Goal: Task Accomplishment & Management: Manage account settings

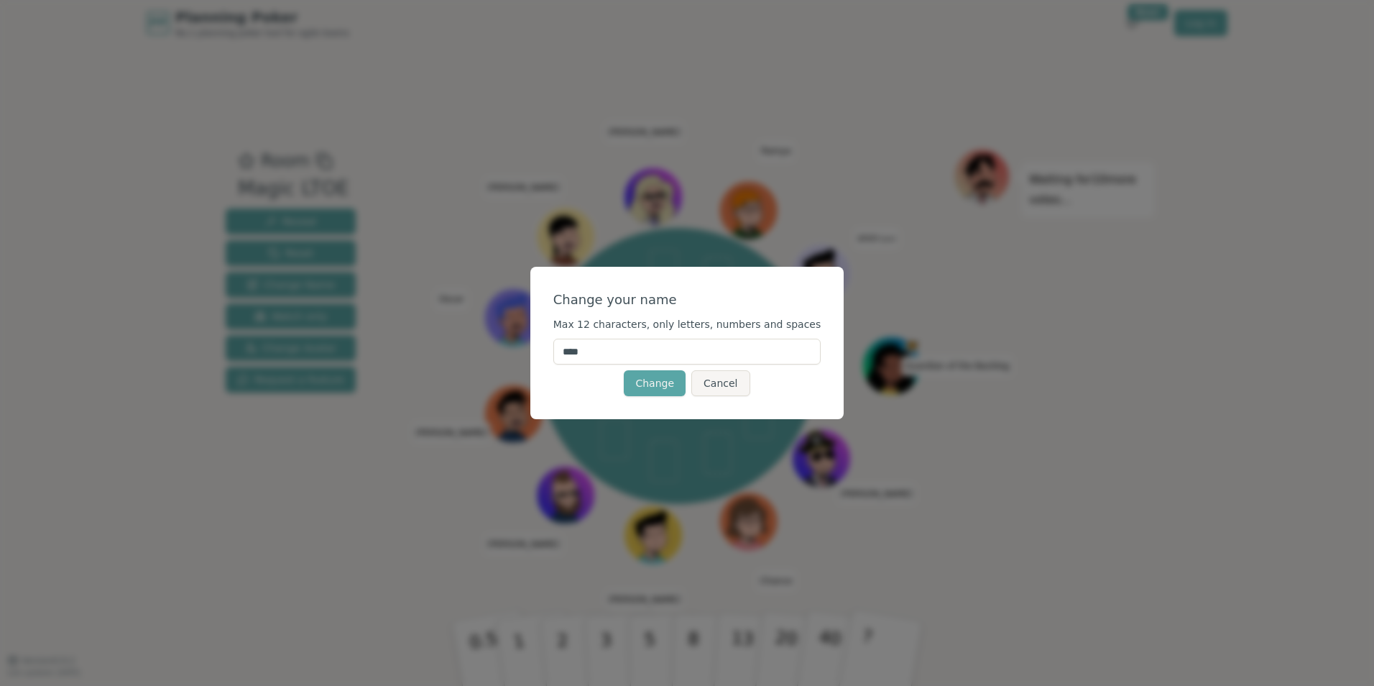
drag, startPoint x: 663, startPoint y: 347, endPoint x: 543, endPoint y: 328, distance: 121.6
click at [543, 328] on div "Change your name Max 12 characters, only letters, numbers and spaces **** Chang…" at bounding box center [687, 343] width 1374 height 686
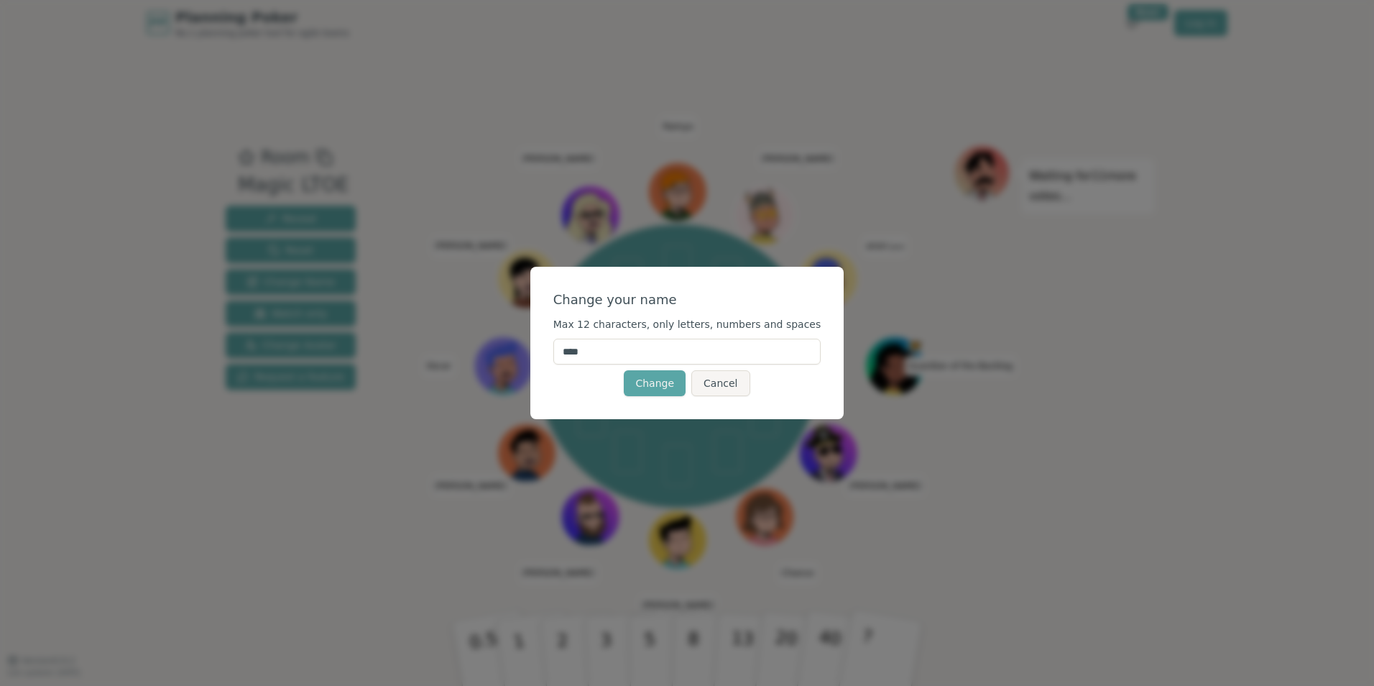
drag, startPoint x: 599, startPoint y: 354, endPoint x: 580, endPoint y: 356, distance: 18.8
click at [580, 356] on input "****" at bounding box center [687, 351] width 268 height 26
type input "***"
click at [665, 379] on button "Change" at bounding box center [655, 383] width 62 height 26
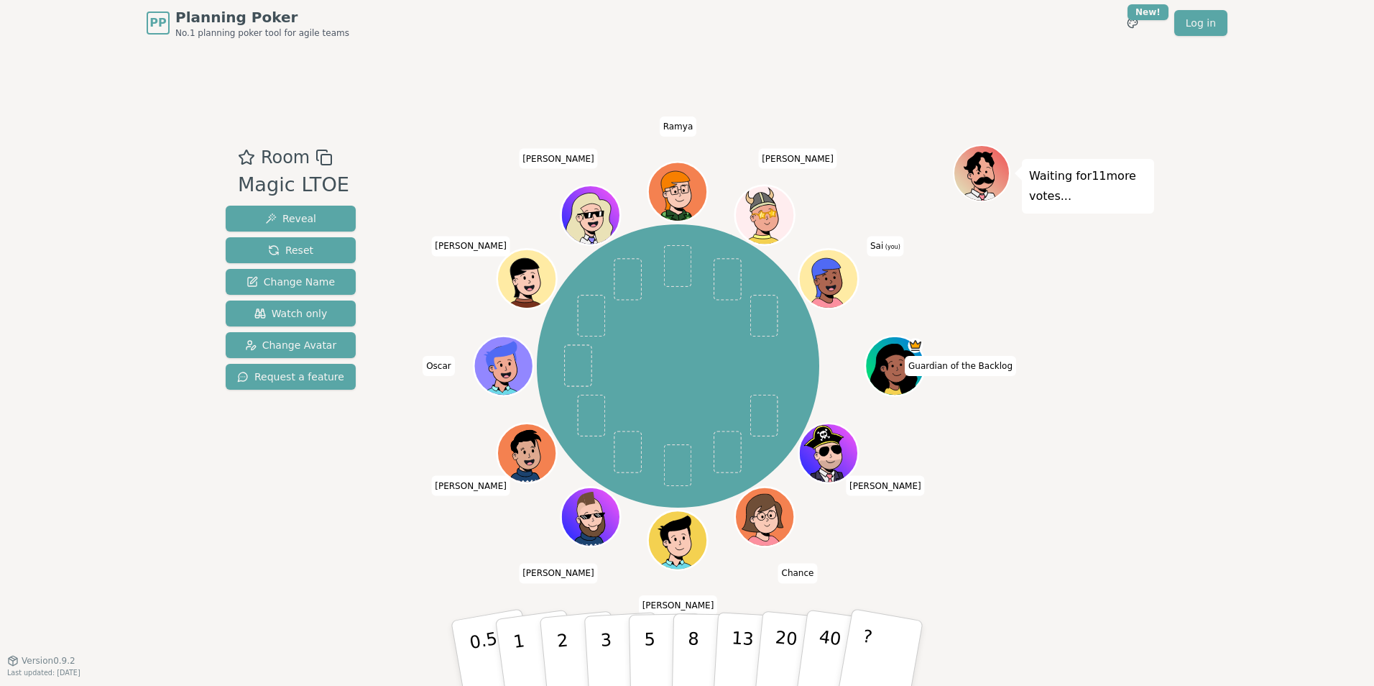
click at [823, 279] on icon at bounding box center [830, 278] width 57 height 6
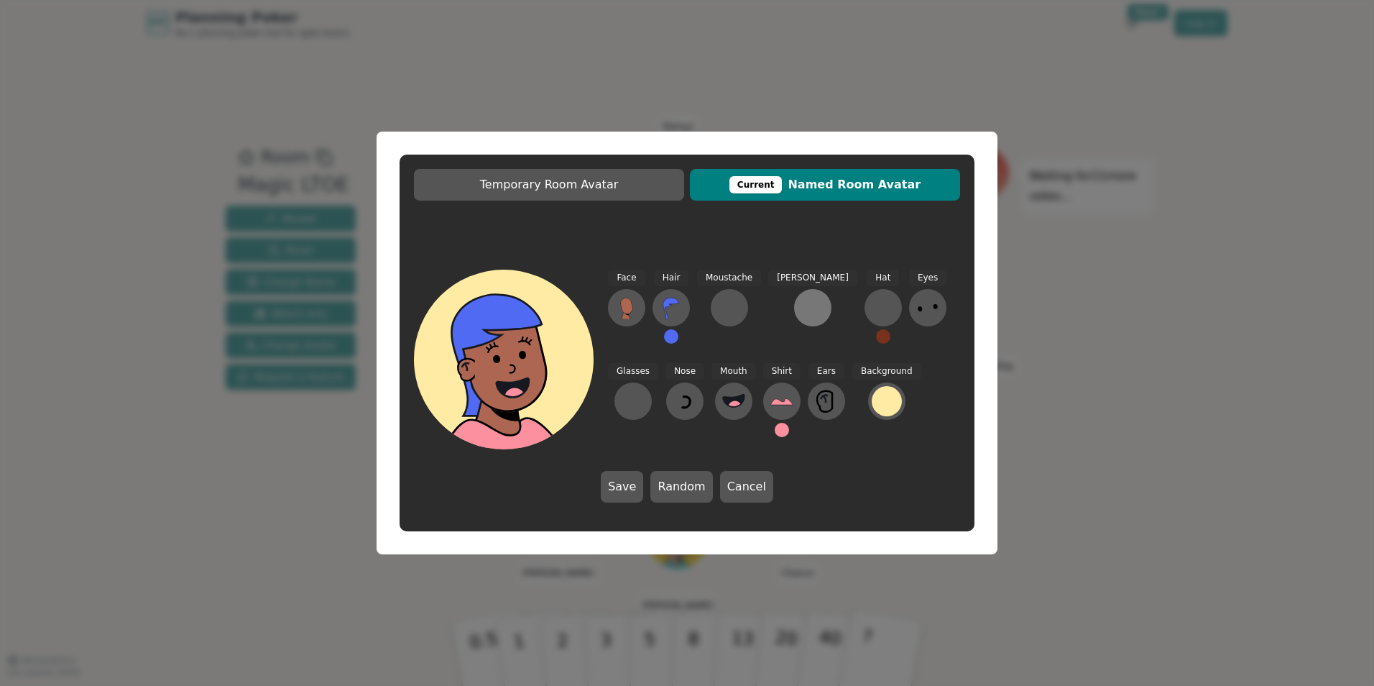
click at [801, 315] on div at bounding box center [812, 307] width 23 height 23
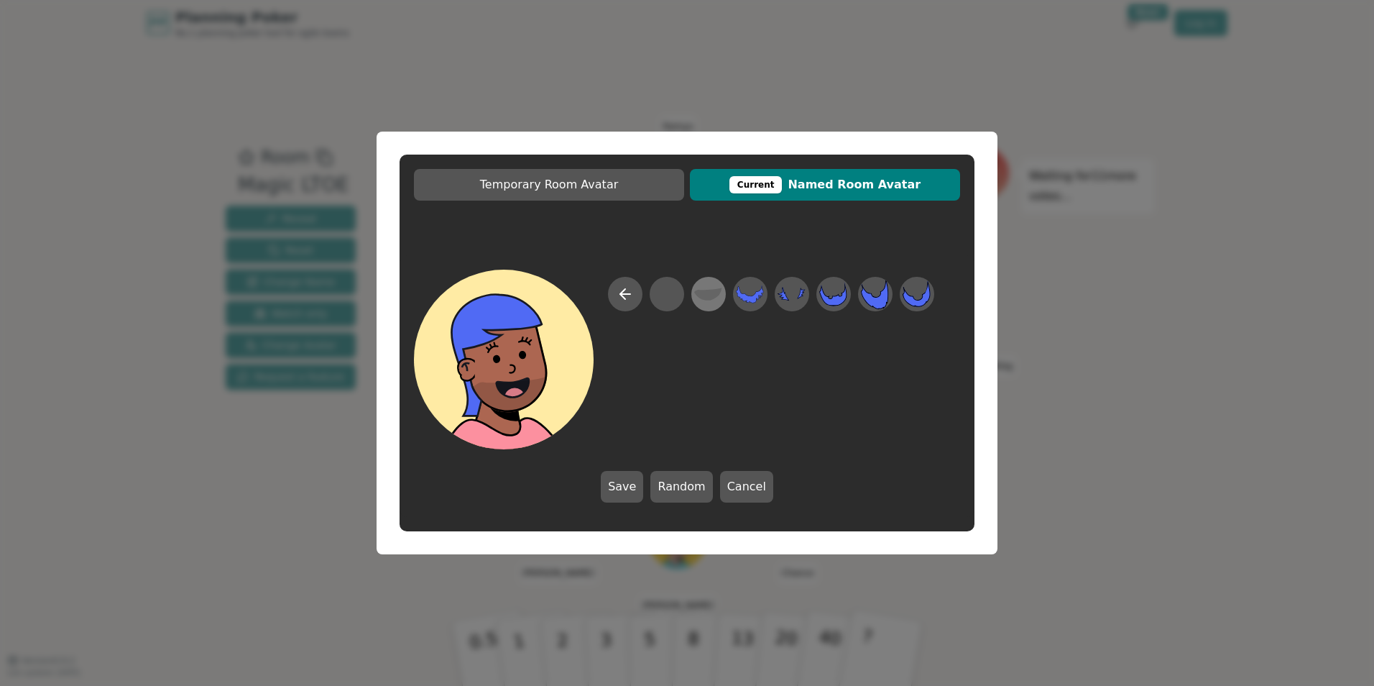
click at [711, 300] on icon at bounding box center [708, 294] width 28 height 32
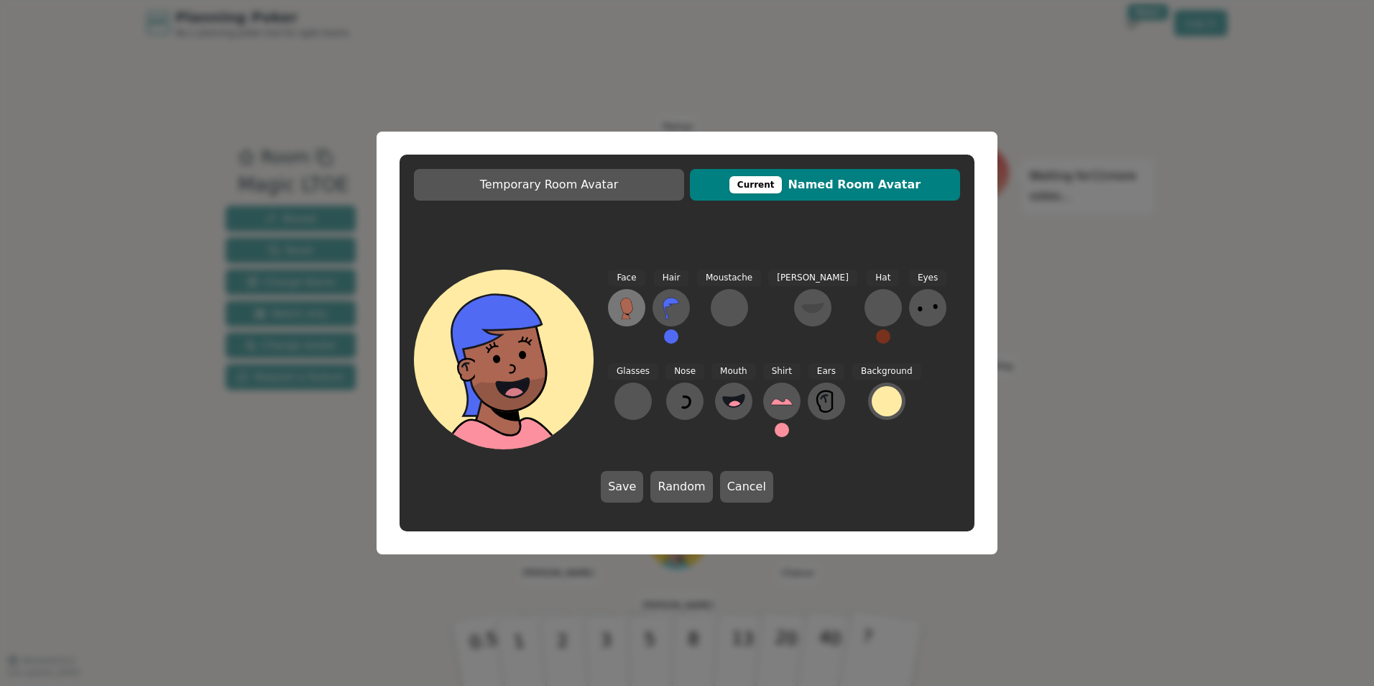
click at [635, 308] on icon at bounding box center [626, 307] width 23 height 23
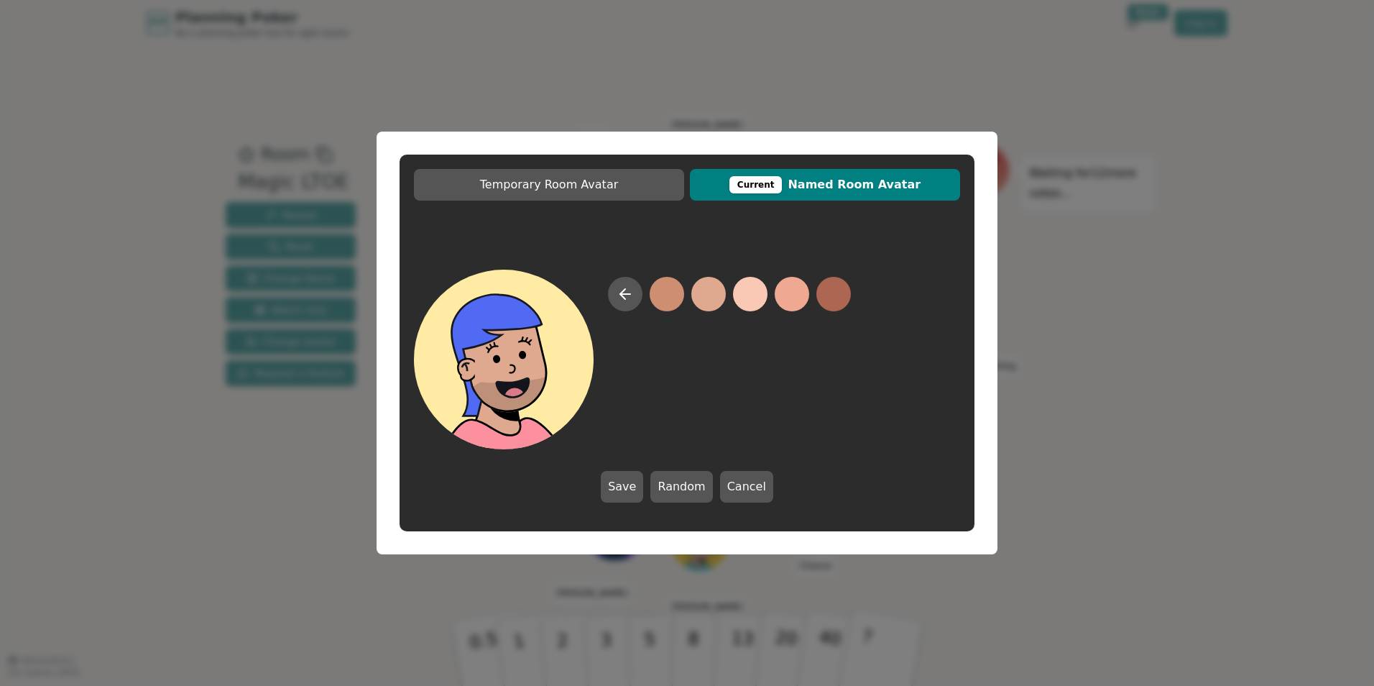
click at [717, 297] on button at bounding box center [708, 294] width 34 height 34
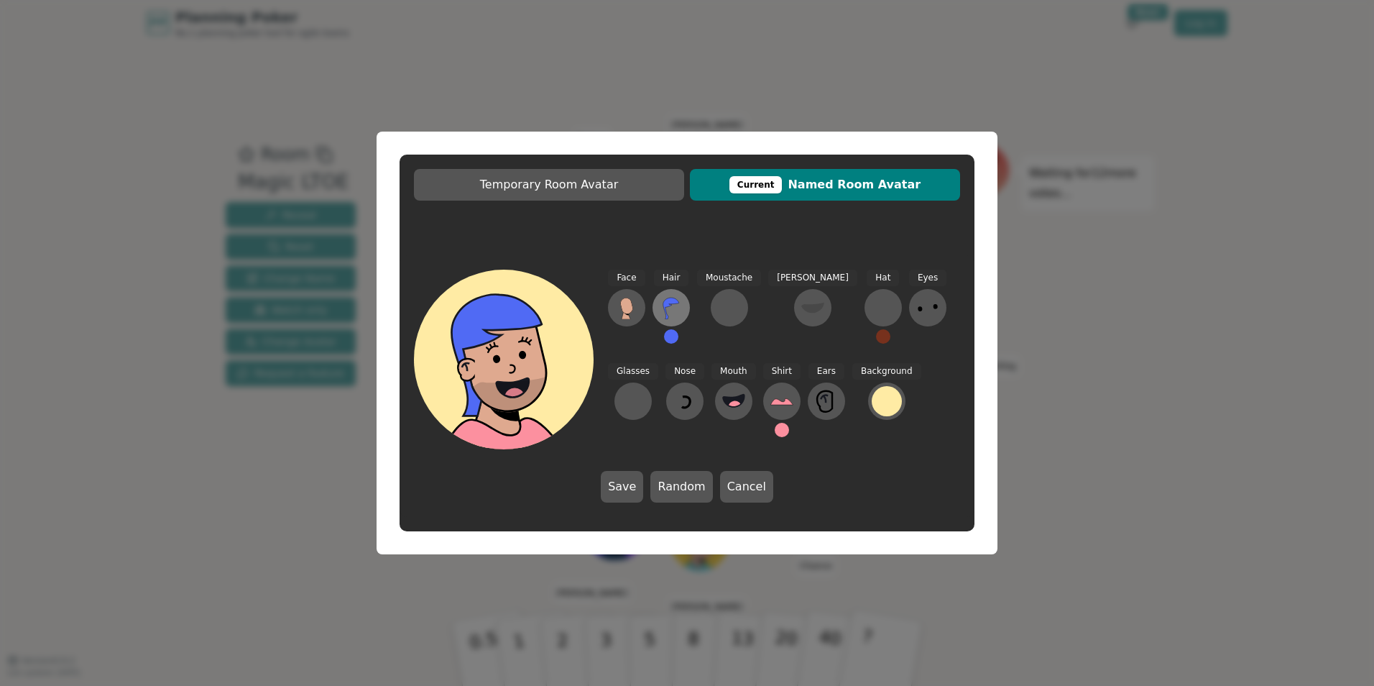
click at [659, 308] on button at bounding box center [670, 307] width 37 height 37
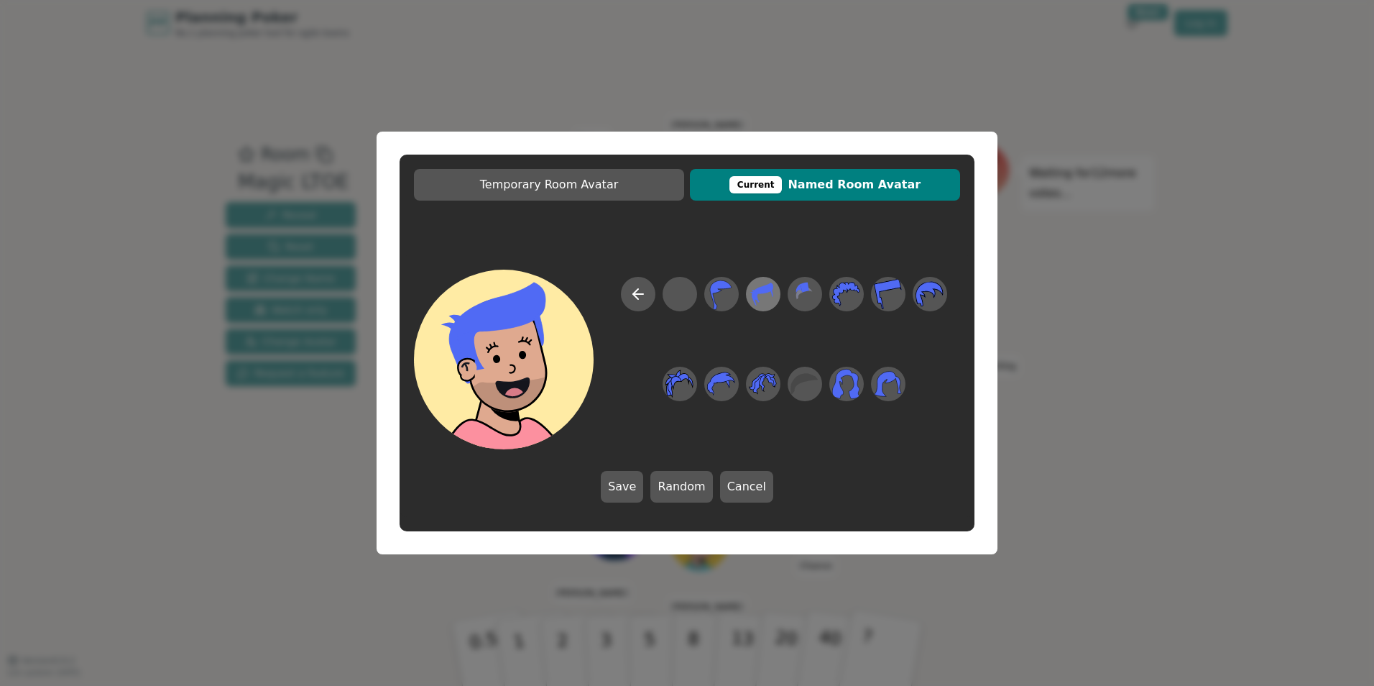
click at [772, 294] on icon at bounding box center [772, 293] width 2 height 7
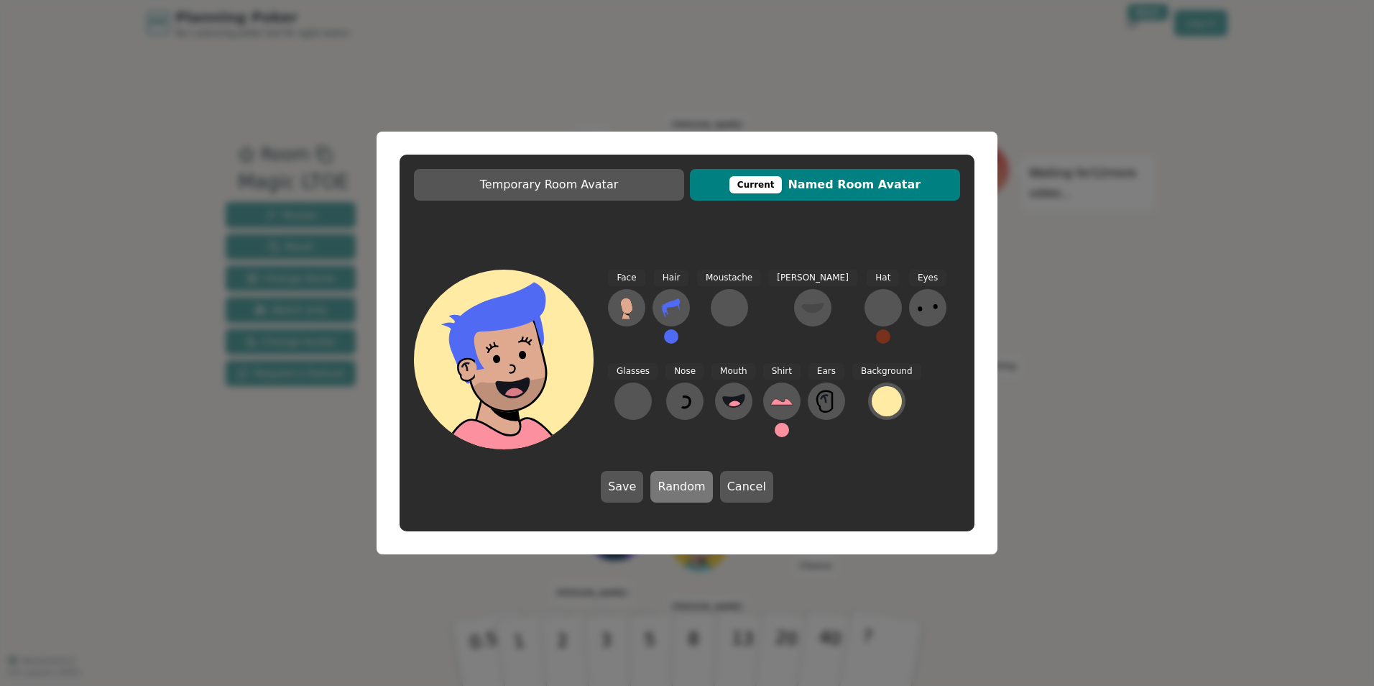
click at [682, 479] on button "Random" at bounding box center [681, 487] width 62 height 32
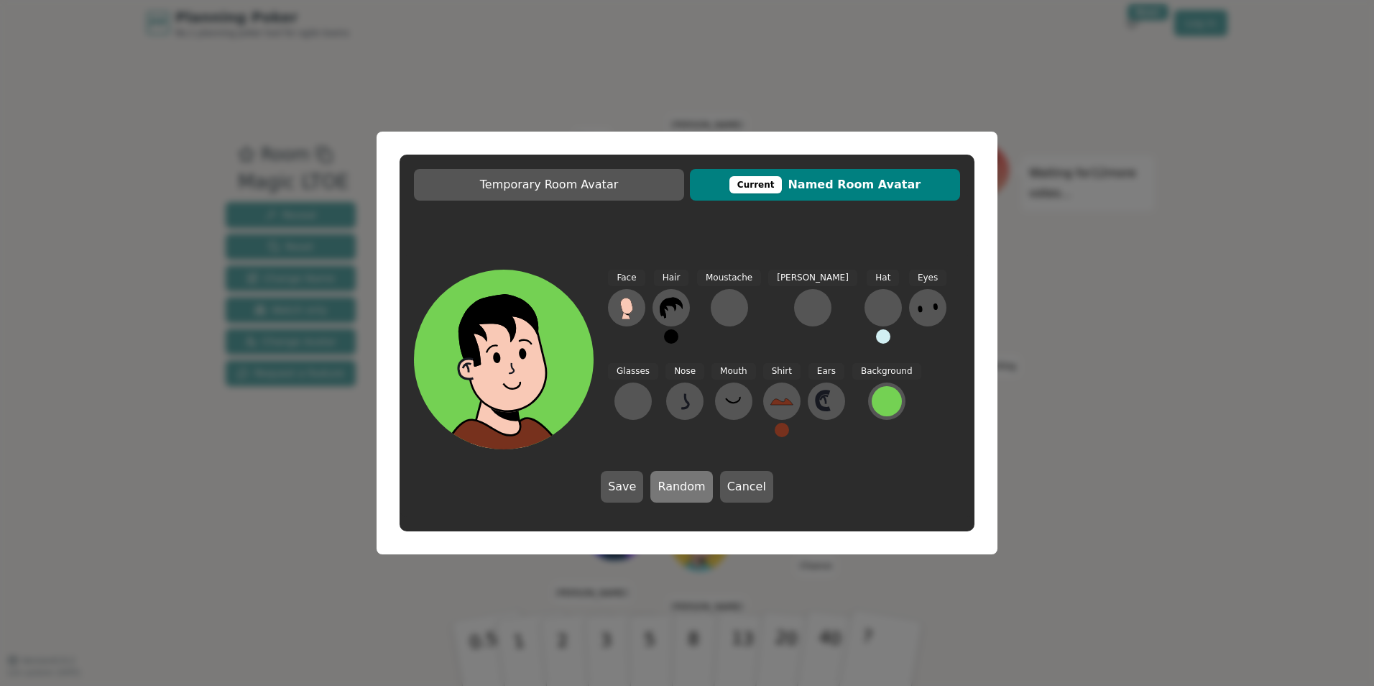
click at [682, 479] on button "Random" at bounding box center [681, 487] width 62 height 32
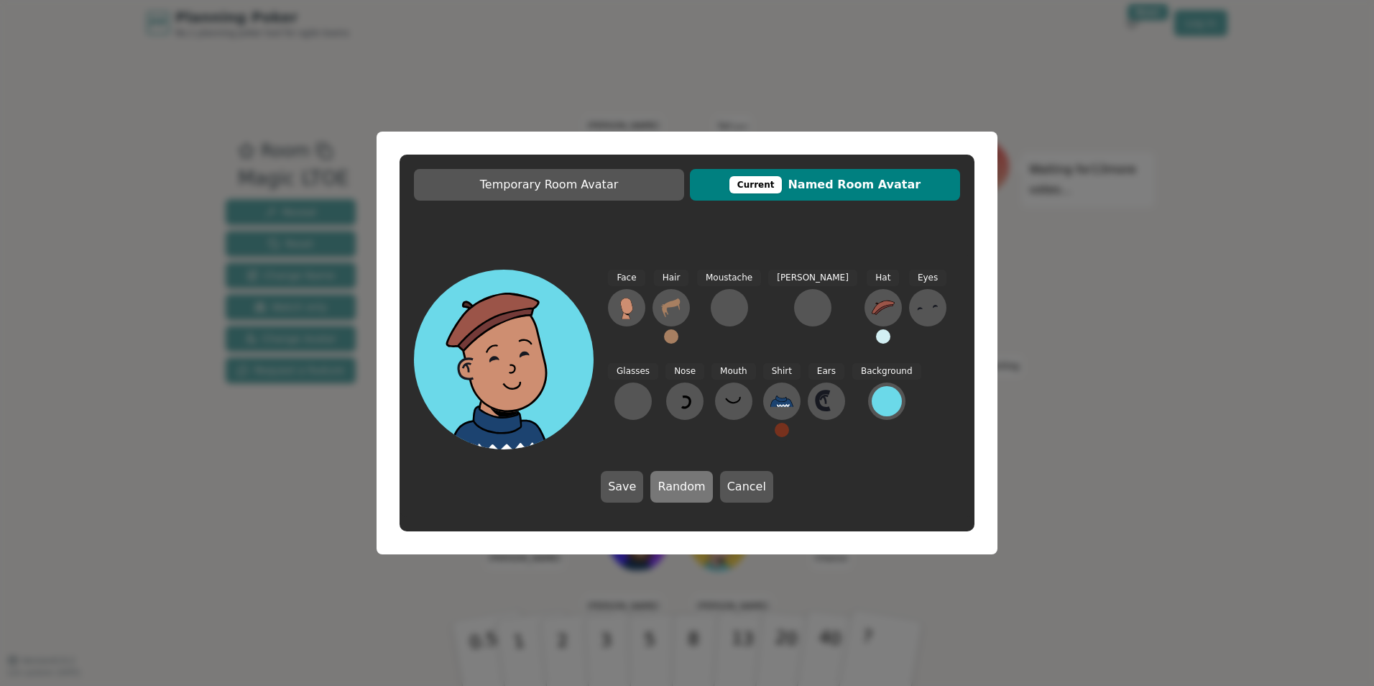
click at [682, 479] on button "Random" at bounding box center [681, 487] width 62 height 32
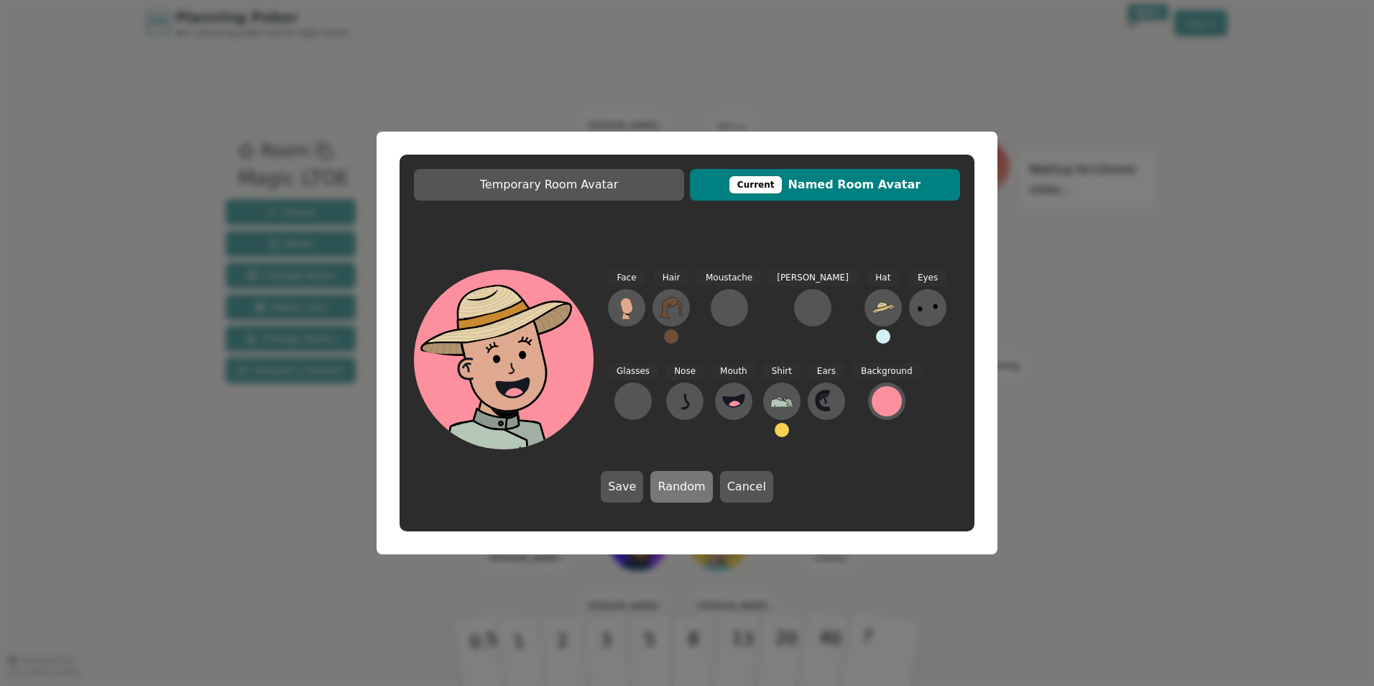
click at [682, 479] on button "Random" at bounding box center [681, 487] width 62 height 32
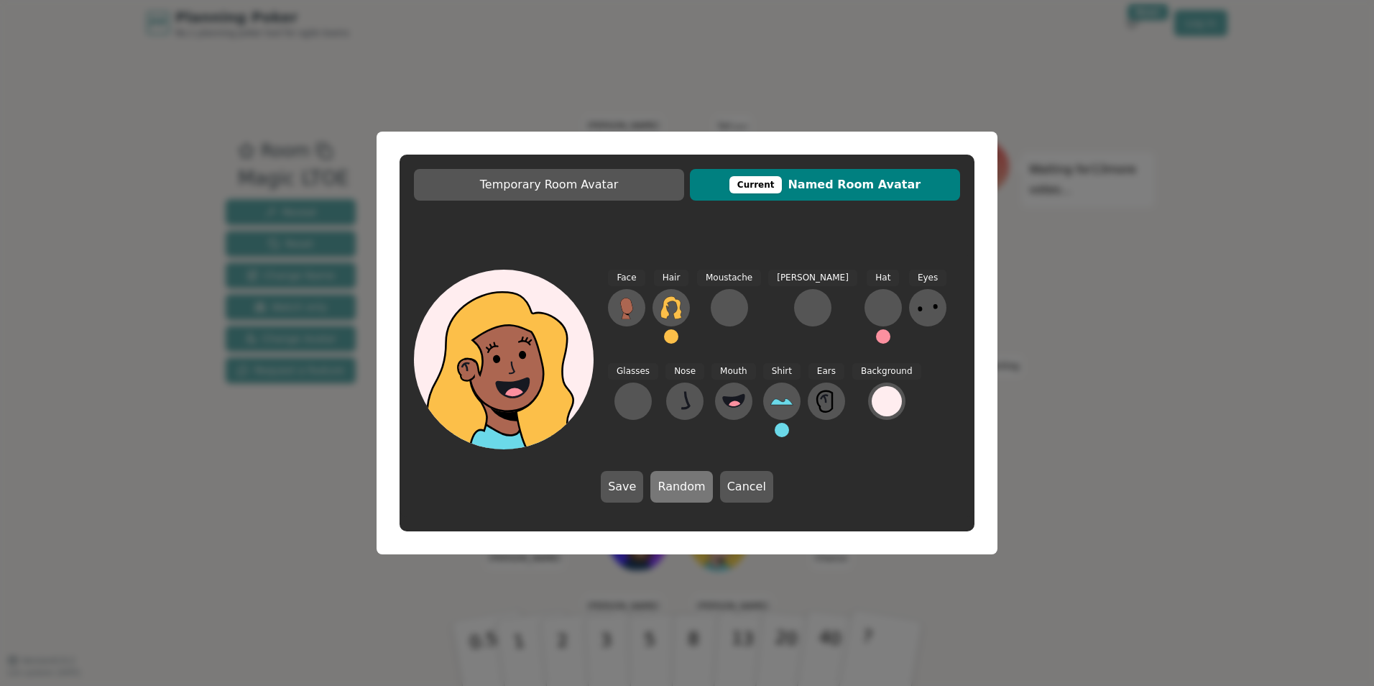
click at [682, 479] on button "Random" at bounding box center [681, 487] width 62 height 32
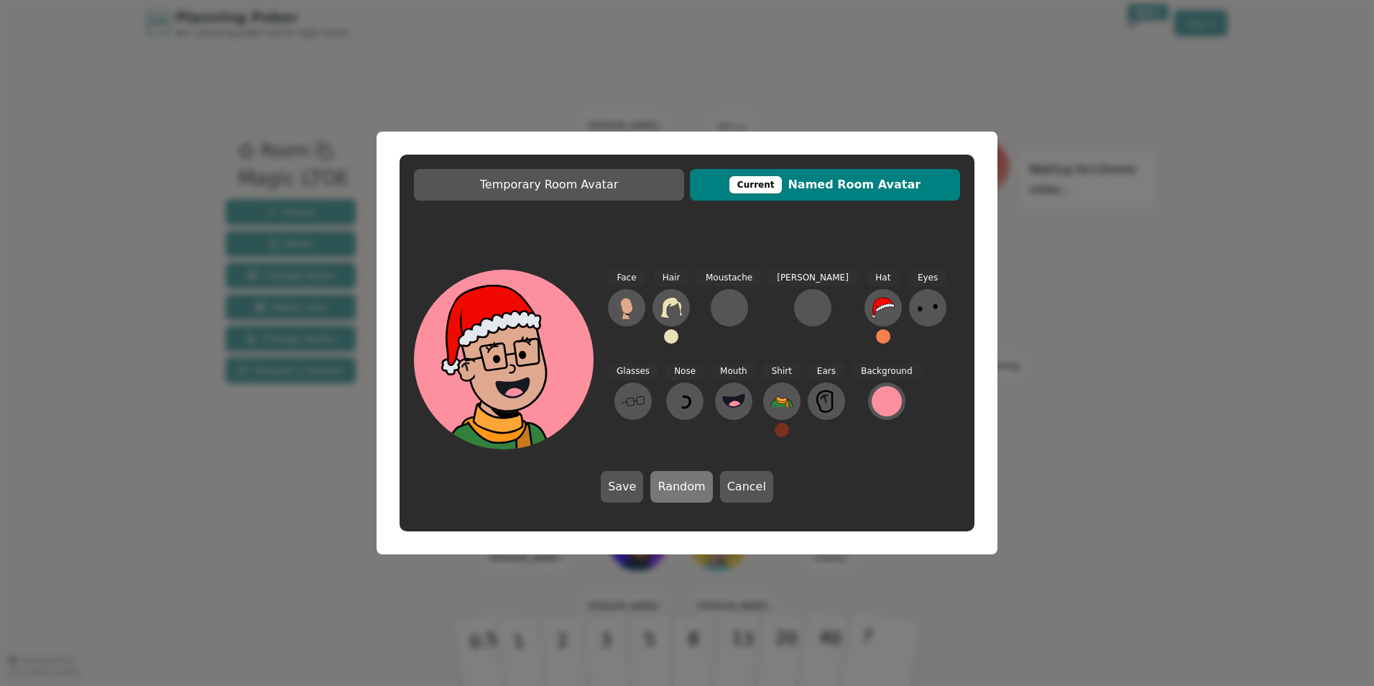
click at [682, 479] on button "Random" at bounding box center [681, 487] width 62 height 32
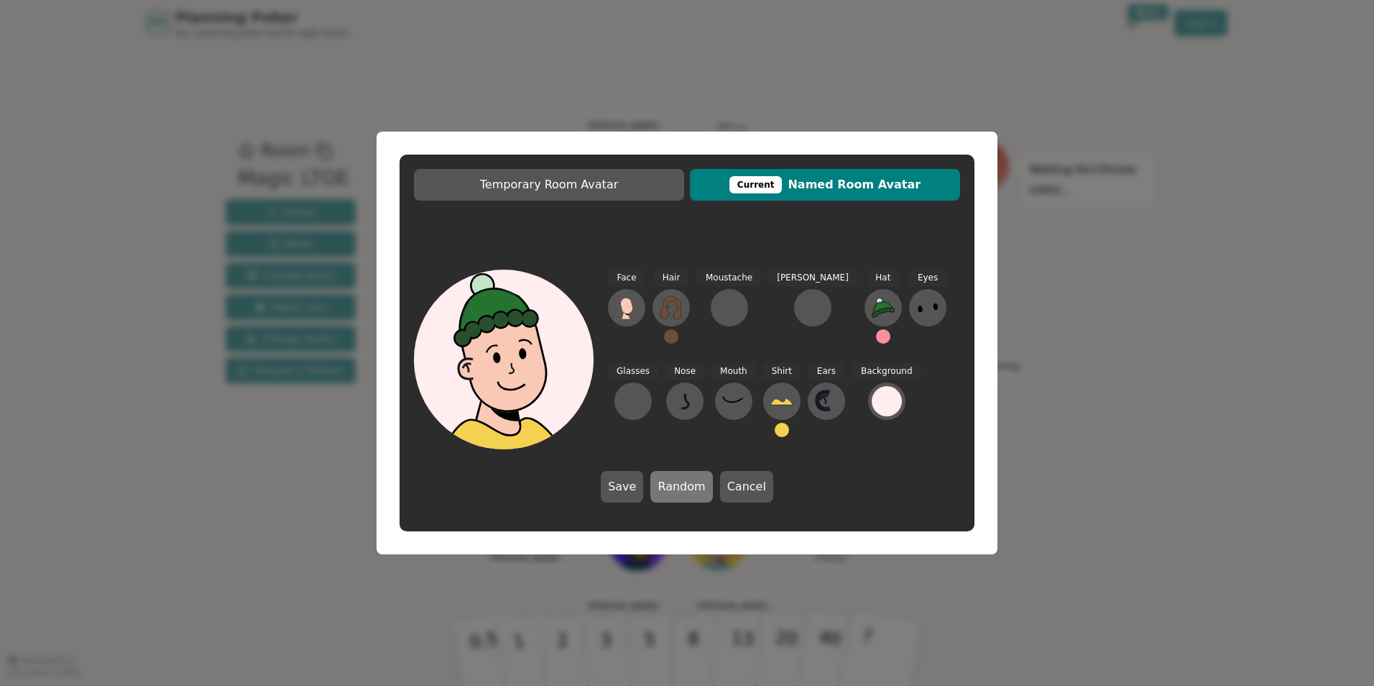
click at [682, 479] on button "Random" at bounding box center [681, 487] width 62 height 32
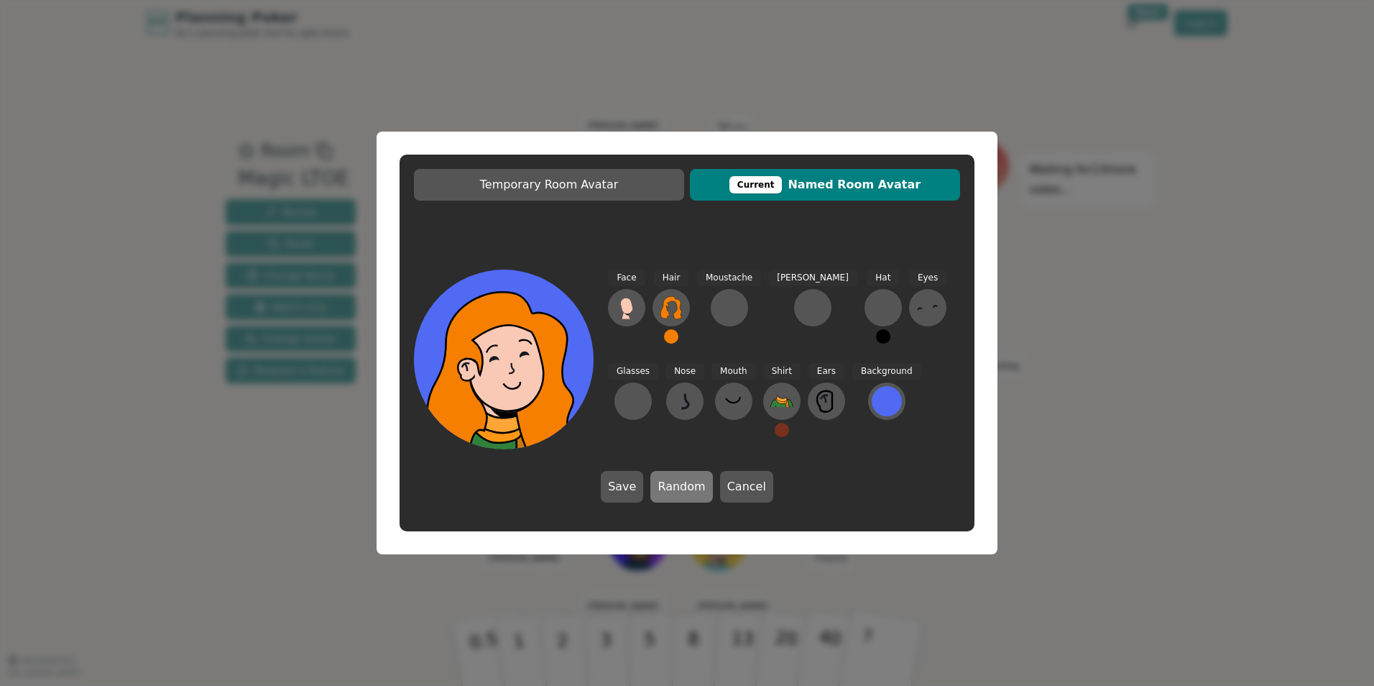
click at [682, 479] on button "Random" at bounding box center [681, 487] width 62 height 32
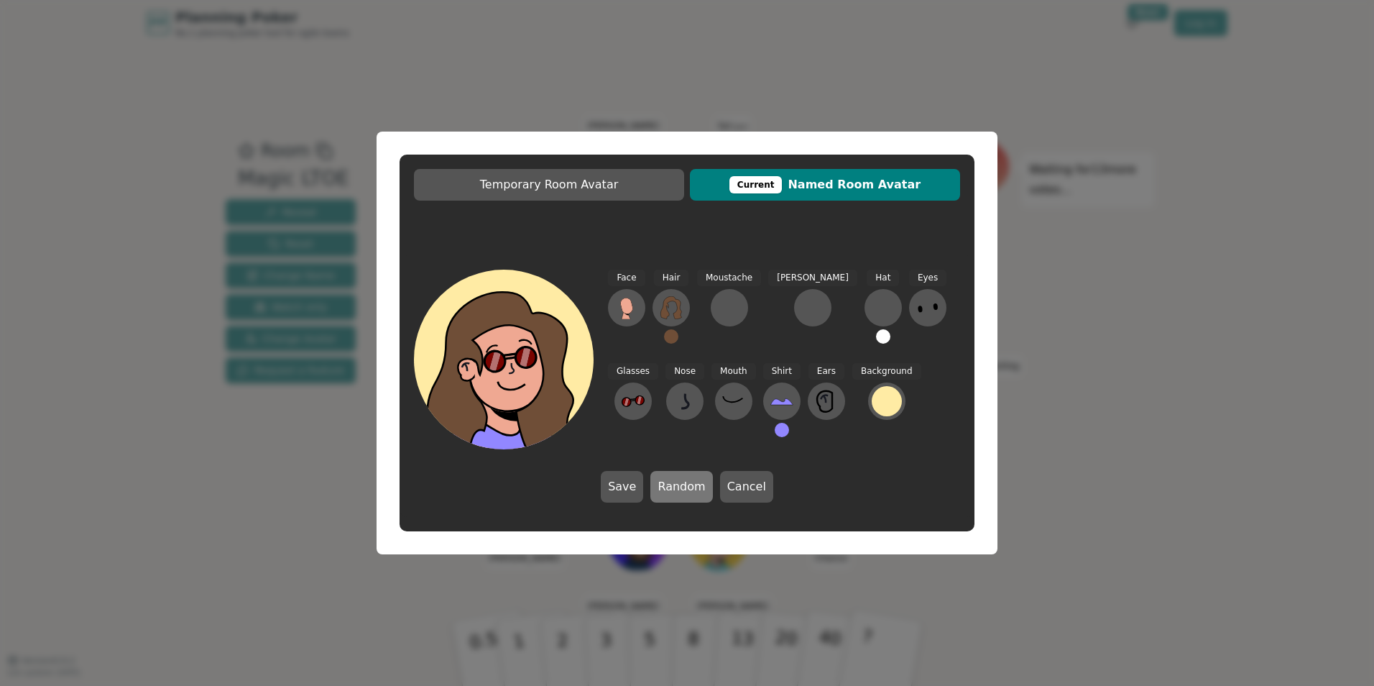
click at [682, 479] on button "Random" at bounding box center [681, 487] width 62 height 32
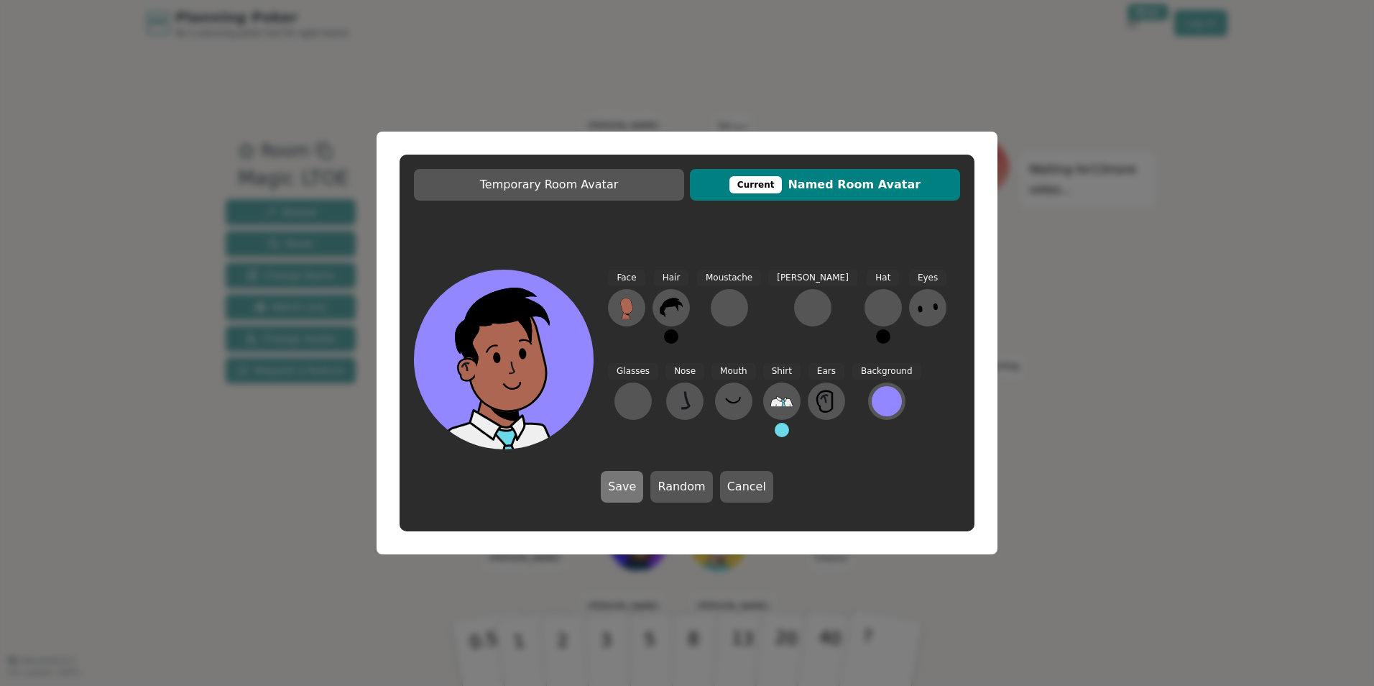
click at [634, 485] on button "Save" at bounding box center [622, 487] width 42 height 32
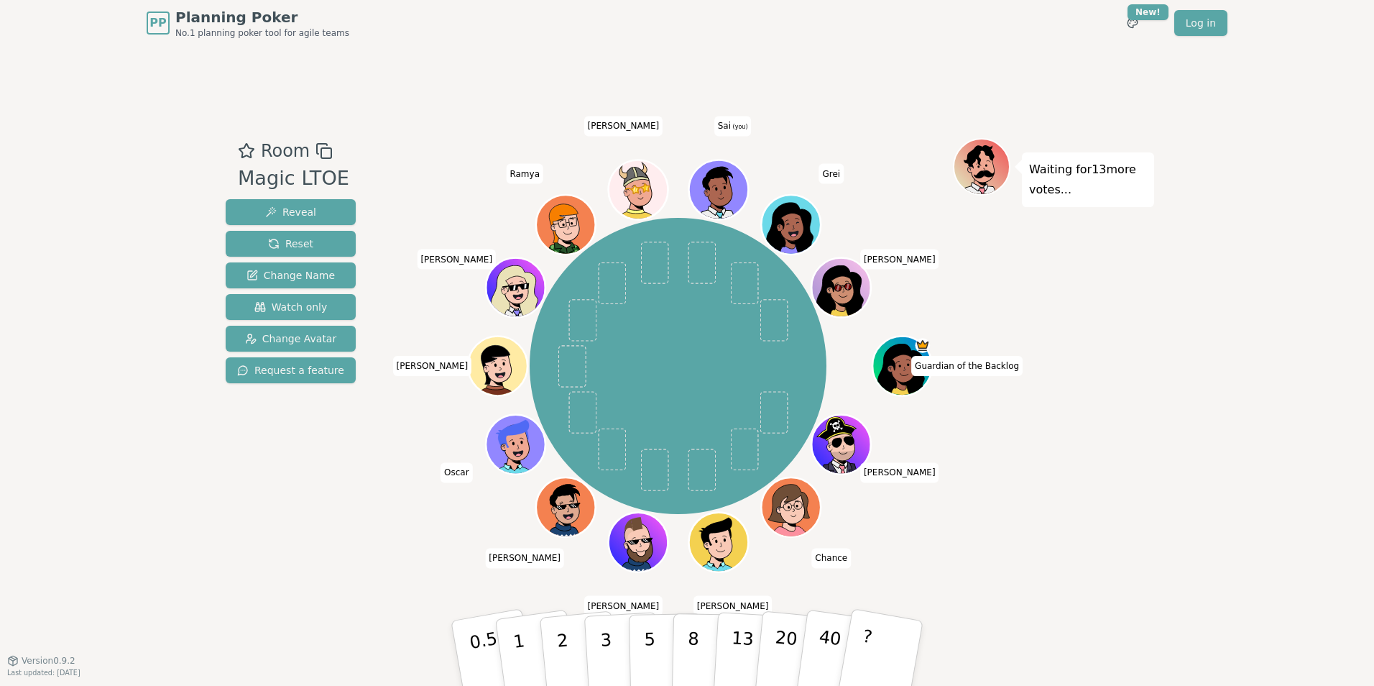
click at [714, 201] on icon at bounding box center [720, 198] width 29 height 9
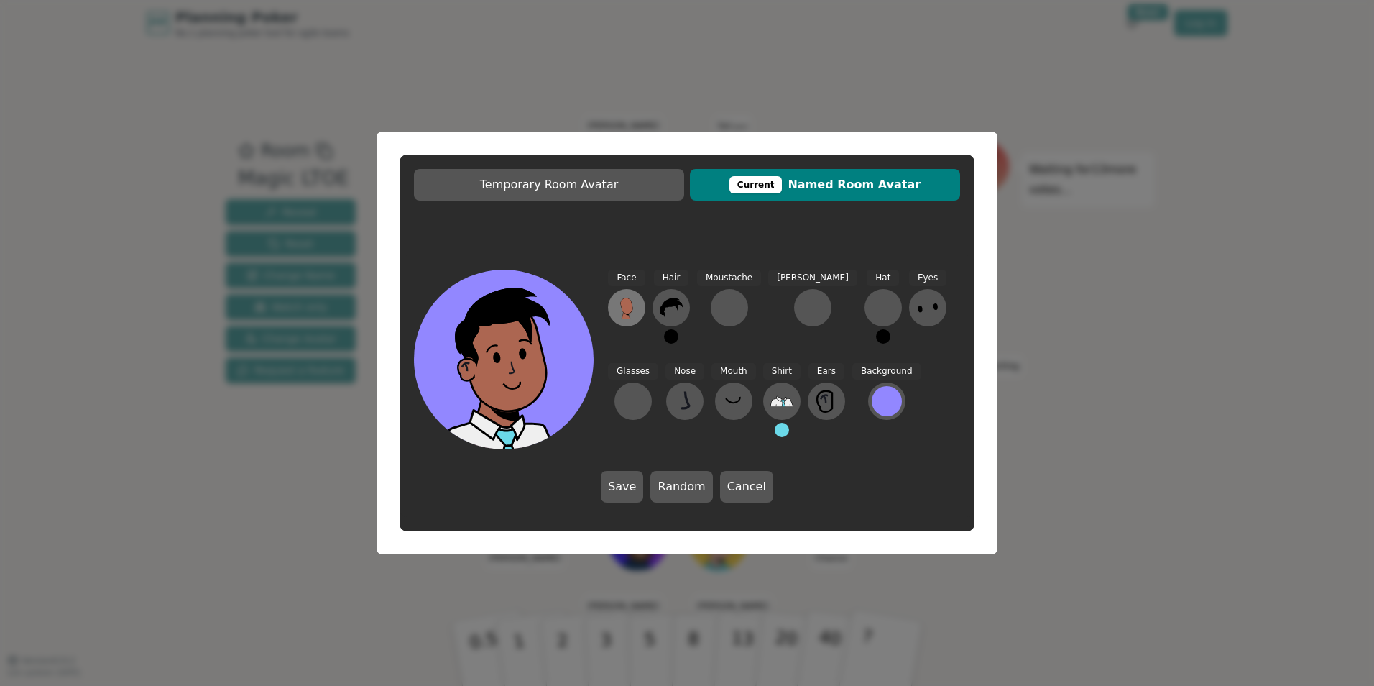
click at [618, 312] on icon at bounding box center [626, 307] width 23 height 23
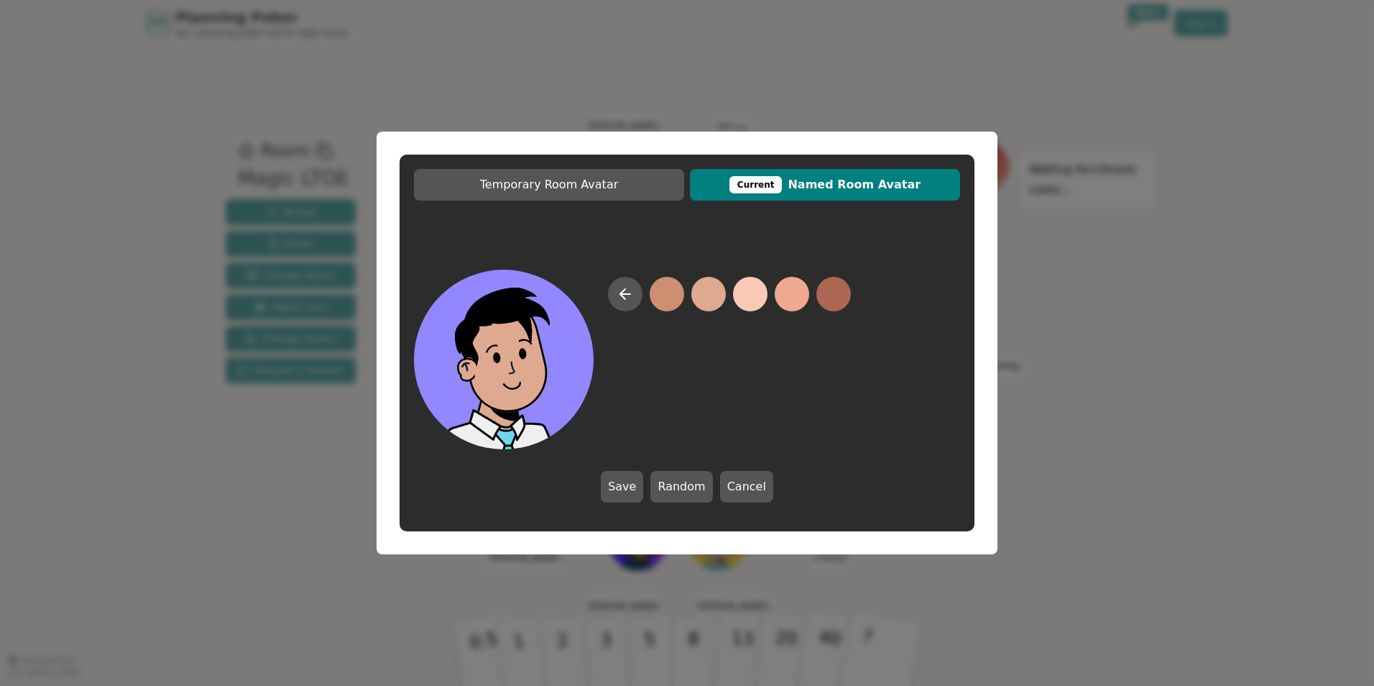
click at [706, 294] on button at bounding box center [708, 294] width 34 height 34
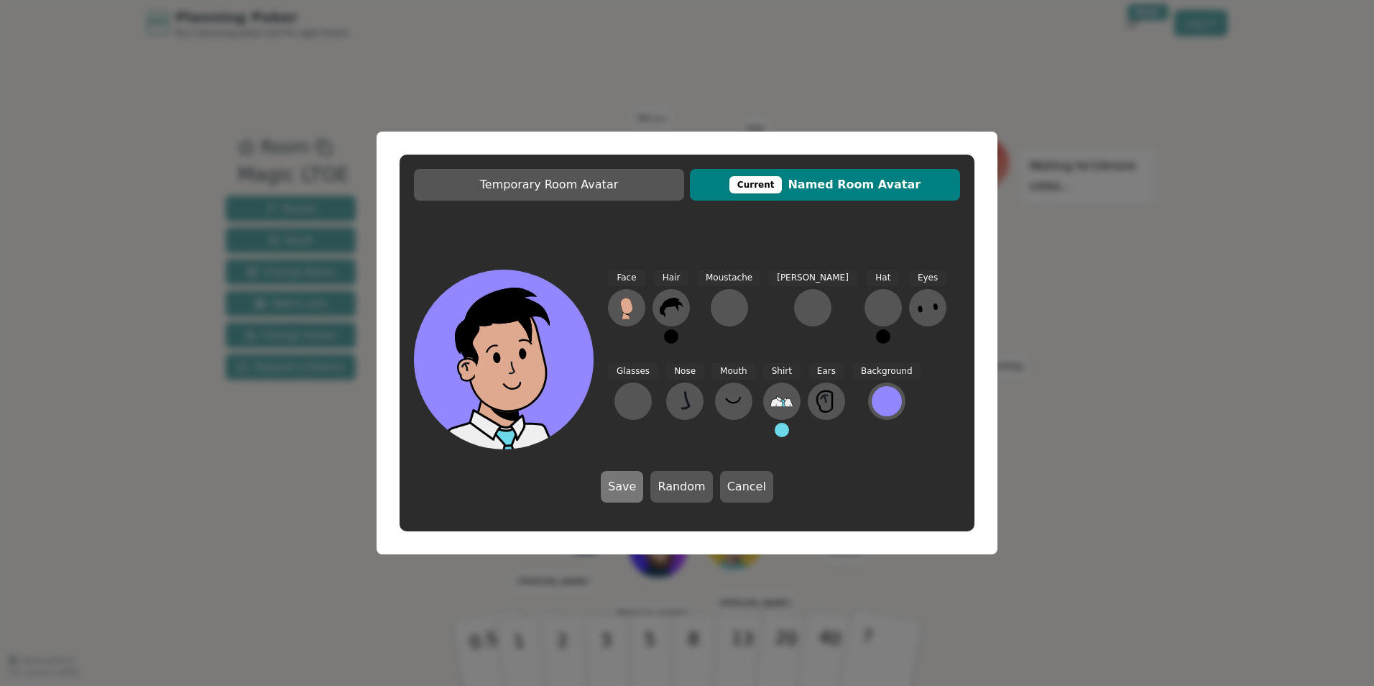
click at [636, 482] on button "Save" at bounding box center [622, 487] width 42 height 32
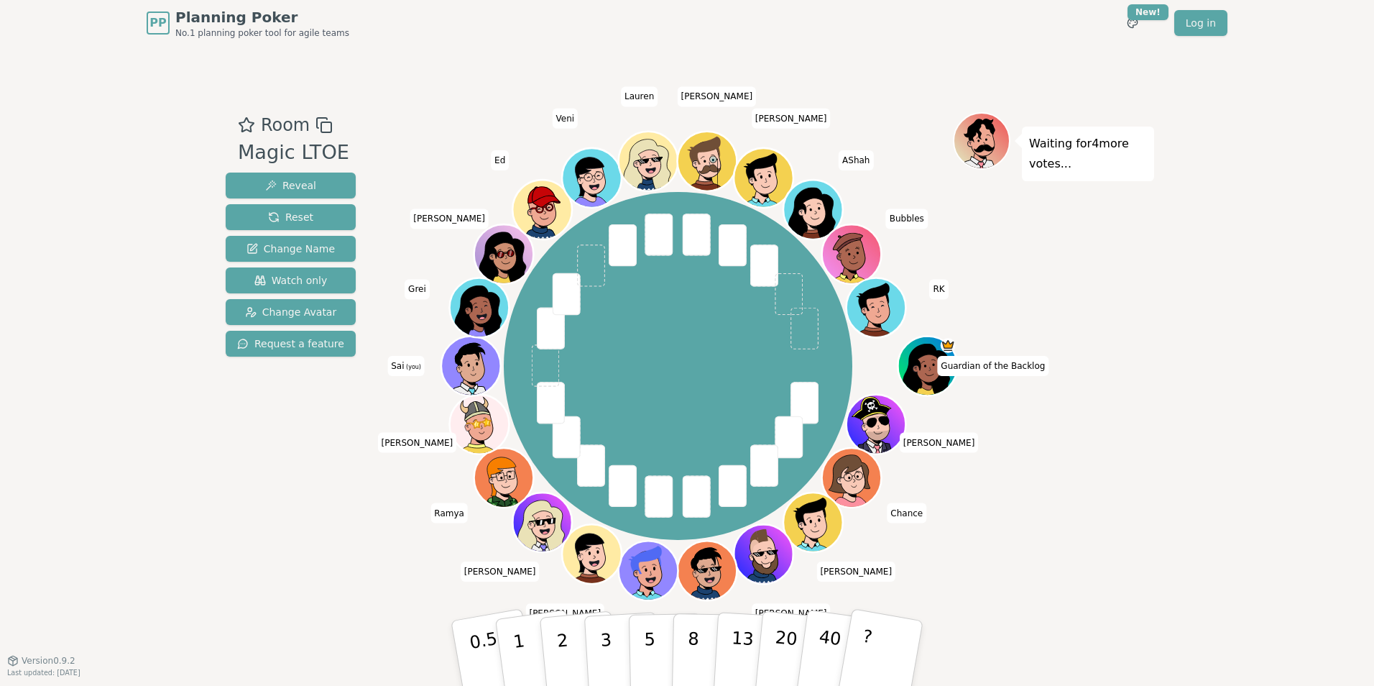
drag, startPoint x: 469, startPoint y: 316, endPoint x: 453, endPoint y: 364, distance: 50.0
click at [453, 364] on icon at bounding box center [472, 364] width 57 height 6
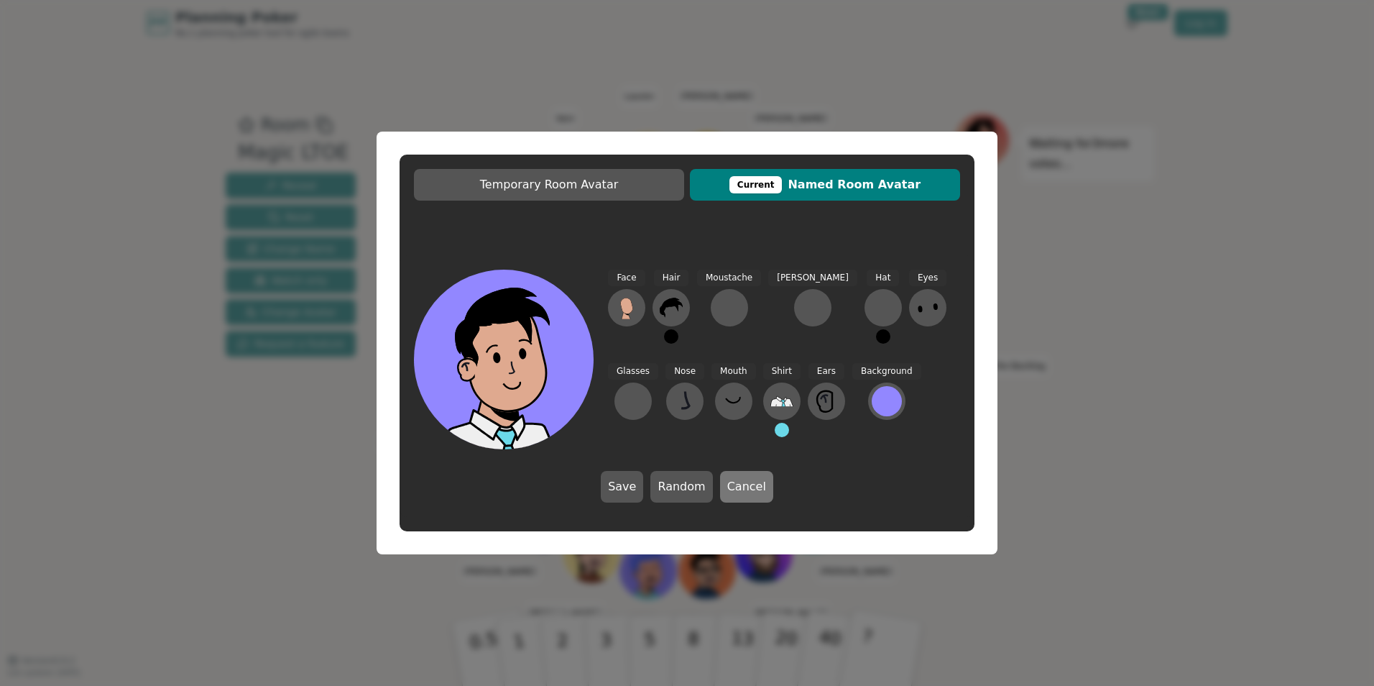
click at [739, 487] on button "Cancel" at bounding box center [746, 487] width 53 height 32
